Goal: Task Accomplishment & Management: Manage account settings

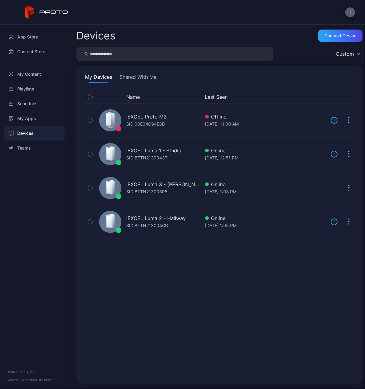
click at [348, 14] on button "i" at bounding box center [350, 12] width 10 height 10
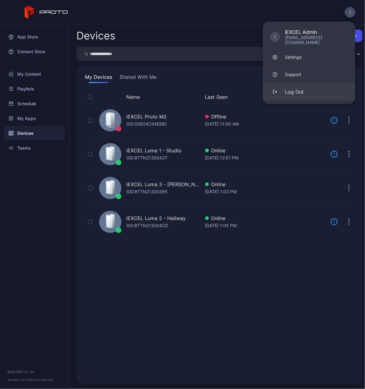
click at [293, 88] on div "Log Out" at bounding box center [294, 91] width 19 height 7
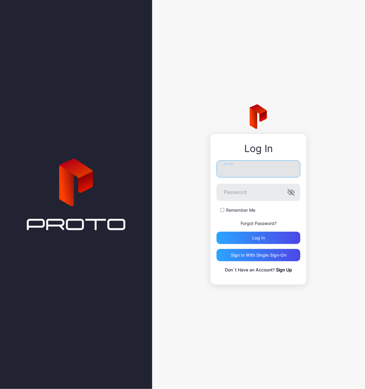
click at [242, 174] on input "Email" at bounding box center [258, 168] width 84 height 17
type input "**********"
drag, startPoint x: 278, startPoint y: 170, endPoint x: 220, endPoint y: 171, distance: 57.6
click at [220, 171] on input "**********" at bounding box center [258, 168] width 84 height 17
click at [216, 232] on button "Log in" at bounding box center [258, 238] width 84 height 12
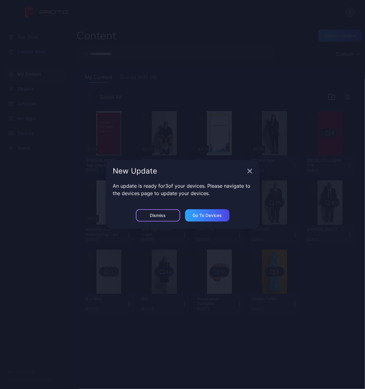
click at [162, 218] on div "Dismiss" at bounding box center [158, 215] width 44 height 12
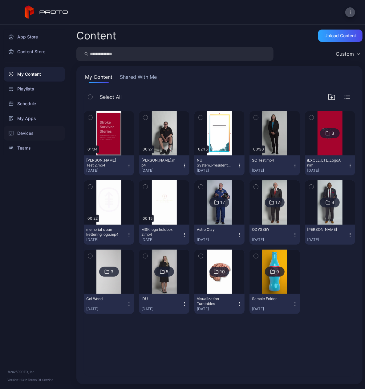
click at [22, 132] on div "Devices" at bounding box center [34, 133] width 61 height 15
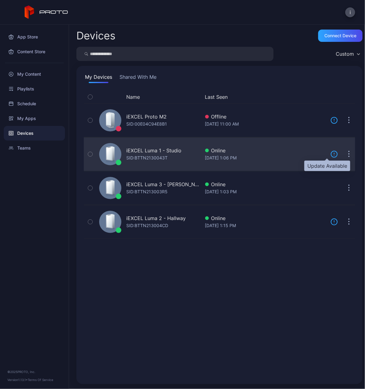
click at [330, 154] on icon at bounding box center [333, 154] width 7 height 7
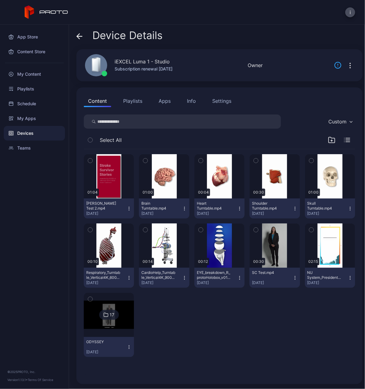
click at [346, 66] on icon "button" at bounding box center [349, 65] width 7 height 7
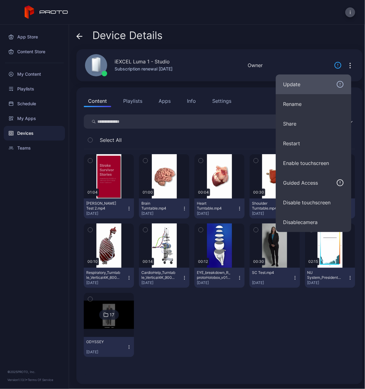
click at [298, 82] on div "Update" at bounding box center [313, 84] width 61 height 7
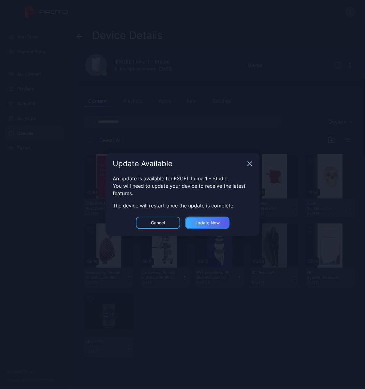
click at [205, 223] on div "Update now" at bounding box center [207, 222] width 26 height 5
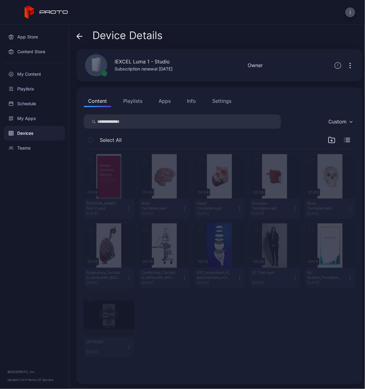
click at [30, 134] on div "Devices" at bounding box center [34, 133] width 61 height 15
